Goal: Information Seeking & Learning: Learn about a topic

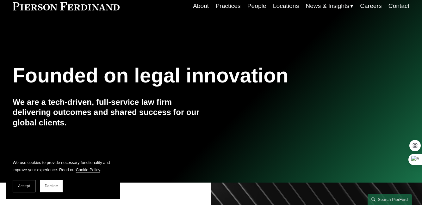
scroll to position [60, 0]
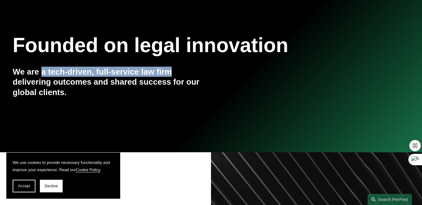
drag, startPoint x: 41, startPoint y: 73, endPoint x: 172, endPoint y: 73, distance: 130.6
click at [172, 73] on h4 "We are a tech-driven, full-service law firm delivering outcomes and shared succ…" at bounding box center [112, 82] width 198 height 31
copy h4 "a tech-driven, full-service law firm"
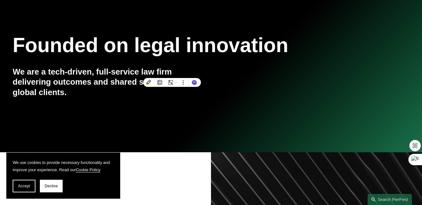
click at [52, 65] on div "Founded on legal innovation We are a tech-driven, full-service law firm deliver…" at bounding box center [211, 74] width 422 height 82
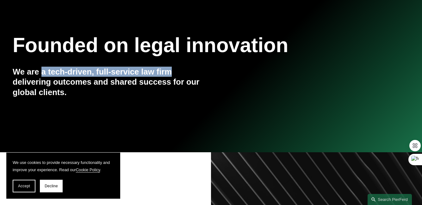
drag, startPoint x: 42, startPoint y: 72, endPoint x: 173, endPoint y: 72, distance: 131.2
click at [173, 72] on h4 "We are a tech-driven, full-service law firm delivering outcomes and shared succ…" at bounding box center [112, 82] width 198 height 31
copy h4 "a tech-driven, full-service law firm"
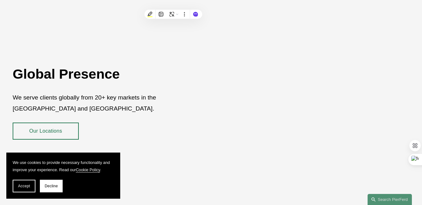
scroll to position [1122, 0]
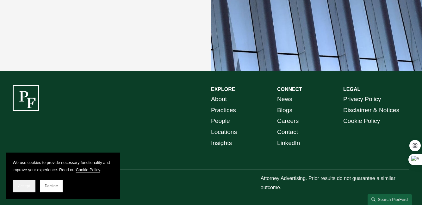
click at [28, 184] on span "Accept" at bounding box center [24, 186] width 12 height 4
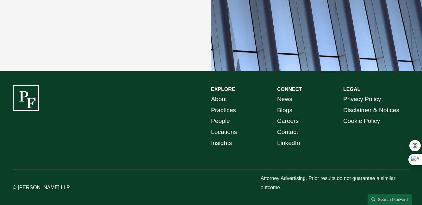
click at [275, 181] on p "Attorney Advertising. Prior results do not guarantee a similar outcome." at bounding box center [335, 183] width 149 height 18
click at [223, 98] on link "About" at bounding box center [219, 99] width 16 height 11
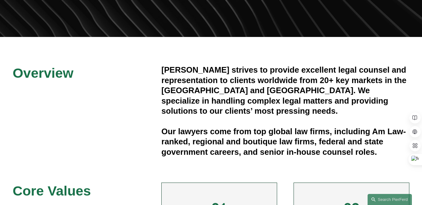
scroll to position [137, 0]
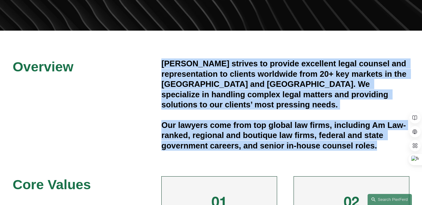
drag, startPoint x: 162, startPoint y: 65, endPoint x: 378, endPoint y: 138, distance: 227.7
click at [378, 138] on div "[PERSON_NAME] strives to provide excellent legal counsel and representation to …" at bounding box center [285, 105] width 248 height 92
copy div "[PERSON_NAME] strives to provide excellent legal counsel and representation to …"
click at [180, 79] on h4 "[PERSON_NAME] strives to provide excellent legal counsel and representation to …" at bounding box center [285, 84] width 248 height 51
drag, startPoint x: 166, startPoint y: 67, endPoint x: 386, endPoint y: 136, distance: 230.4
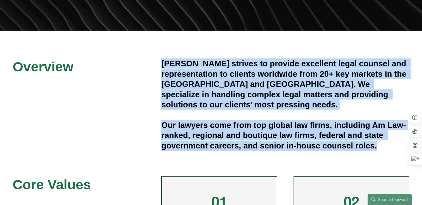
click at [386, 136] on div "[PERSON_NAME] strives to provide excellent legal counsel and representation to …" at bounding box center [285, 105] width 248 height 92
copy div "[PERSON_NAME] strives to provide excellent legal counsel and representation to …"
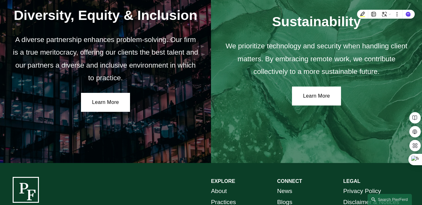
scroll to position [1114, 0]
